Goal: Information Seeking & Learning: Learn about a topic

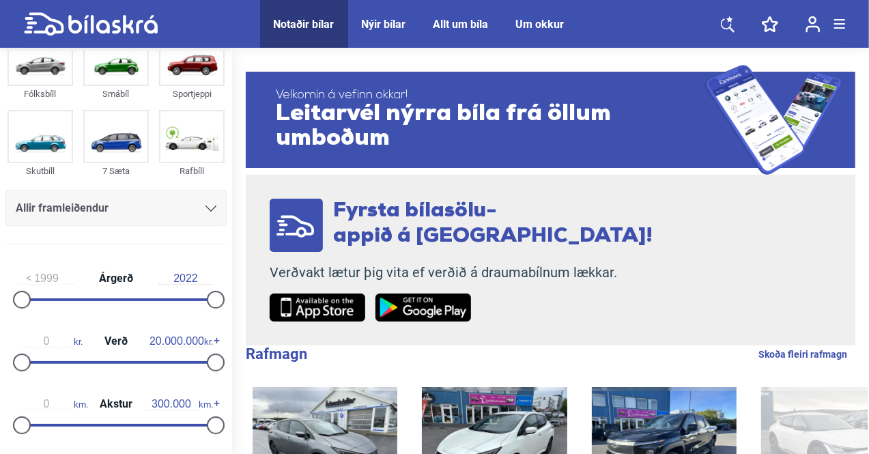
scroll to position [68, 0]
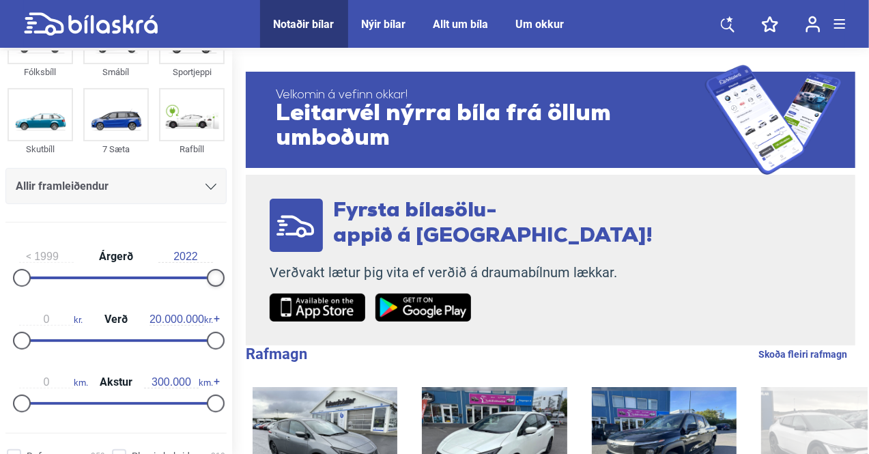
drag, startPoint x: 215, startPoint y: 277, endPoint x: 235, endPoint y: 279, distance: 19.9
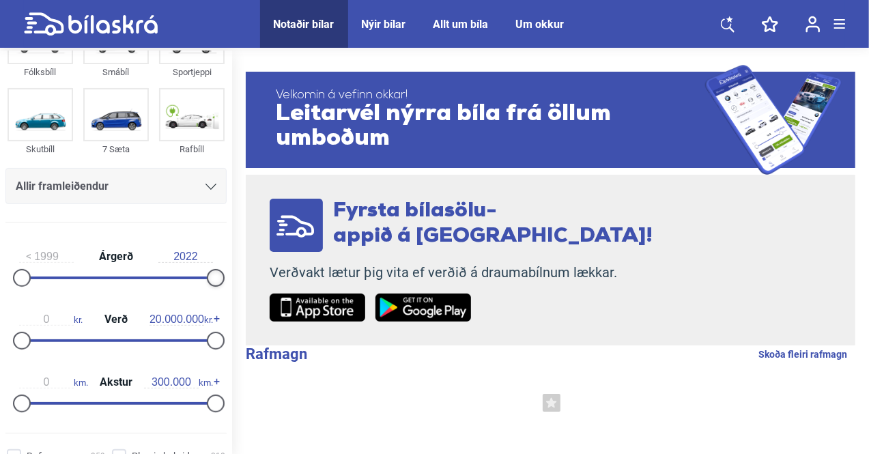
drag, startPoint x: 212, startPoint y: 278, endPoint x: 226, endPoint y: 277, distance: 13.7
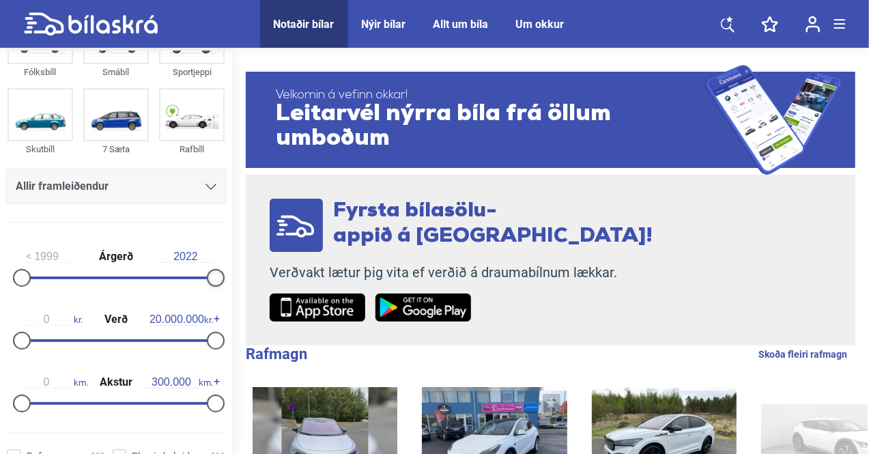
click at [226, 277] on div "1999 Árgerð 2022 0 kr. Verð 20.000.000 kr. 0 km. Akstur 300.000 km." at bounding box center [116, 327] width 232 height 188
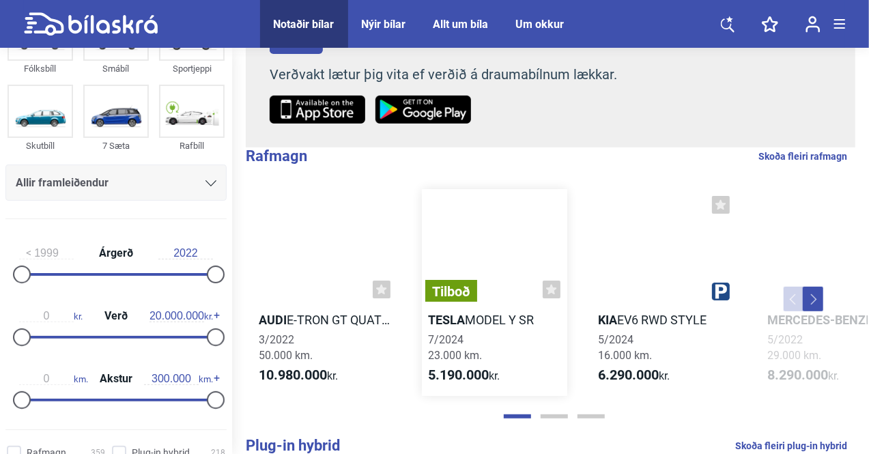
scroll to position [273, 0]
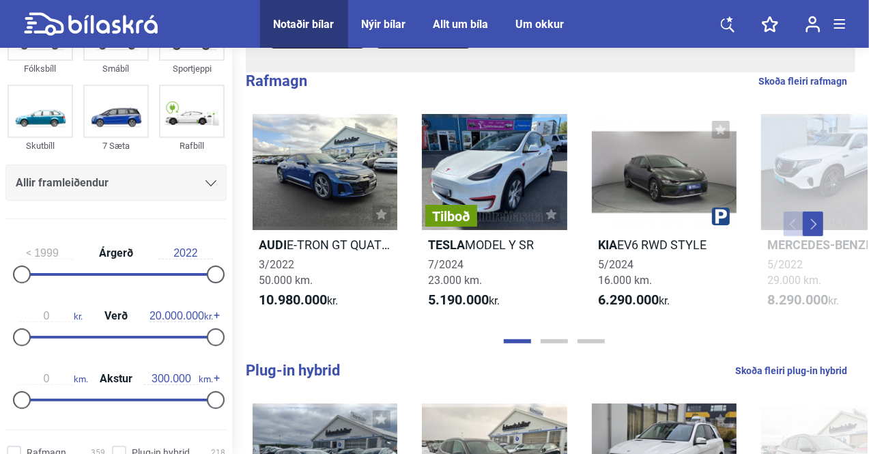
click at [186, 251] on input "2022" at bounding box center [185, 253] width 55 height 12
click at [191, 251] on input "2022" at bounding box center [185, 253] width 55 height 12
click at [306, 23] on div "Notaðir bílar" at bounding box center [304, 24] width 61 height 13
click at [68, 29] on icon at bounding box center [91, 24] width 134 height 24
click at [96, 18] on icon at bounding box center [91, 24] width 134 height 24
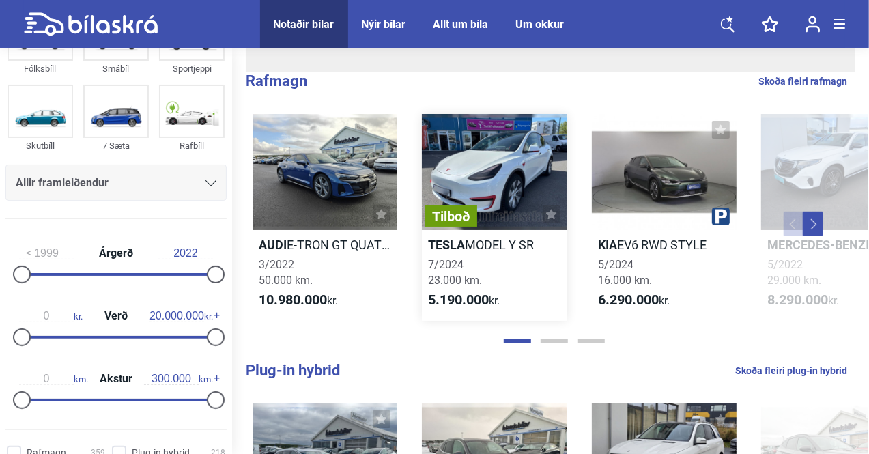
click at [487, 251] on h2 "Tesla MODEL Y SR" at bounding box center [494, 245] width 145 height 16
